Goal: Check status: Check status

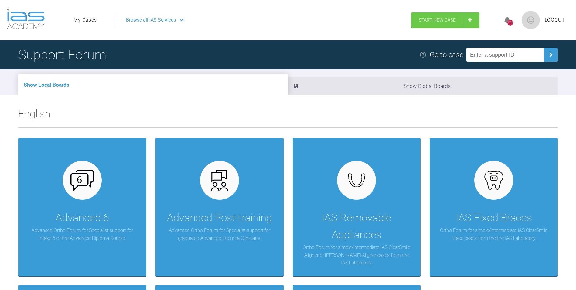
click at [92, 19] on link "My Cases" at bounding box center [84, 20] width 23 height 8
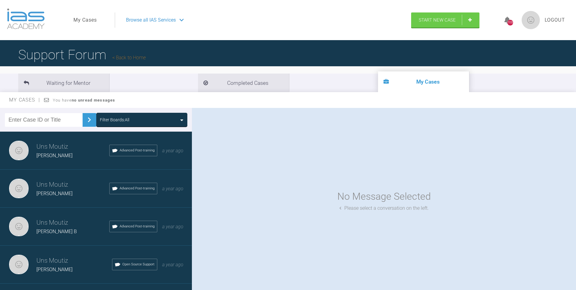
click at [83, 23] on link "My Cases" at bounding box center [84, 20] width 23 height 8
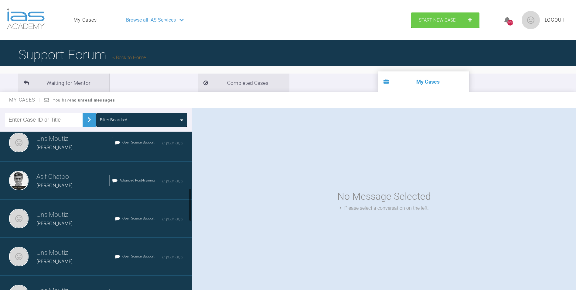
scroll to position [304, 0]
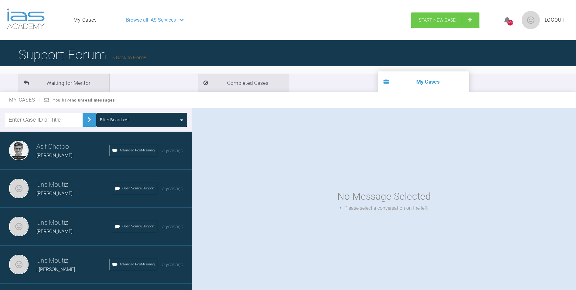
click at [58, 183] on h3 "Uns Moutiz" at bounding box center [74, 184] width 76 height 10
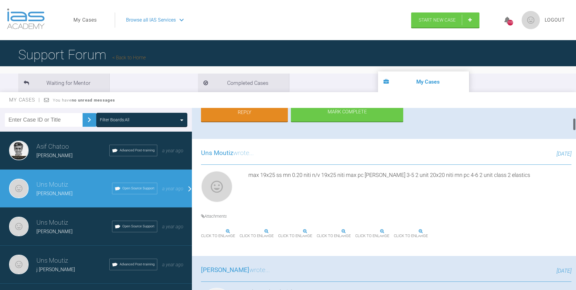
scroll to position [152, 0]
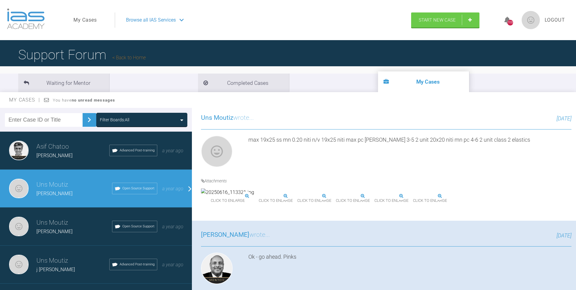
click at [238, 196] on img at bounding box center [227, 192] width 53 height 8
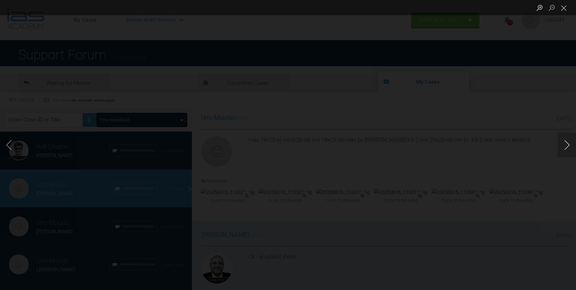
click at [566, 139] on button "Next image" at bounding box center [567, 145] width 18 height 24
click at [565, 9] on button "Close lightbox" at bounding box center [564, 7] width 12 height 11
